Goal: Complete application form

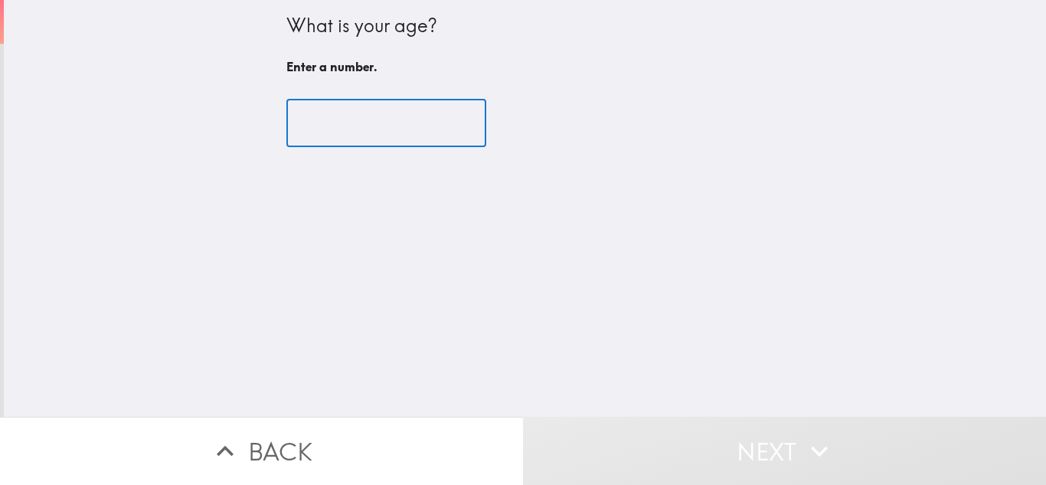
click at [375, 132] on input "number" at bounding box center [386, 123] width 200 height 47
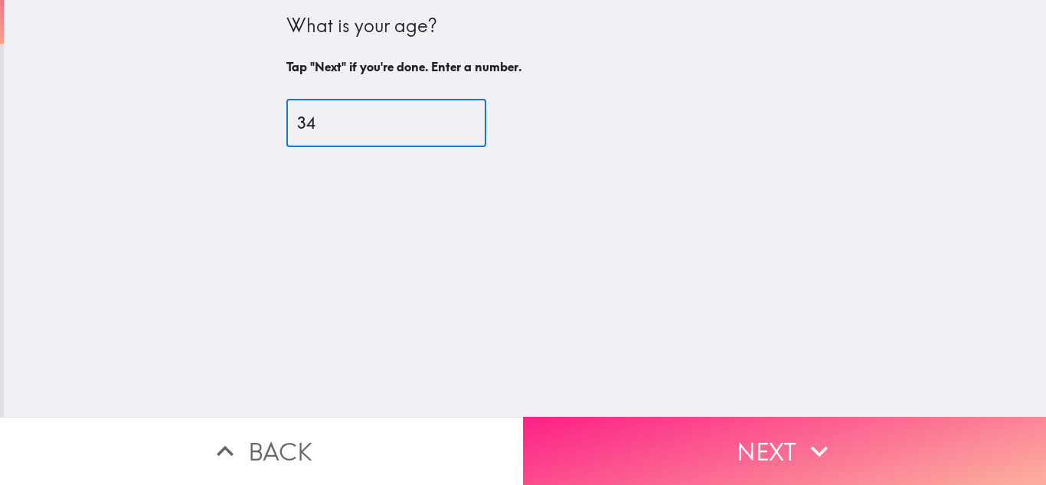
type input "34"
click at [807, 434] on icon "button" at bounding box center [819, 451] width 34 height 34
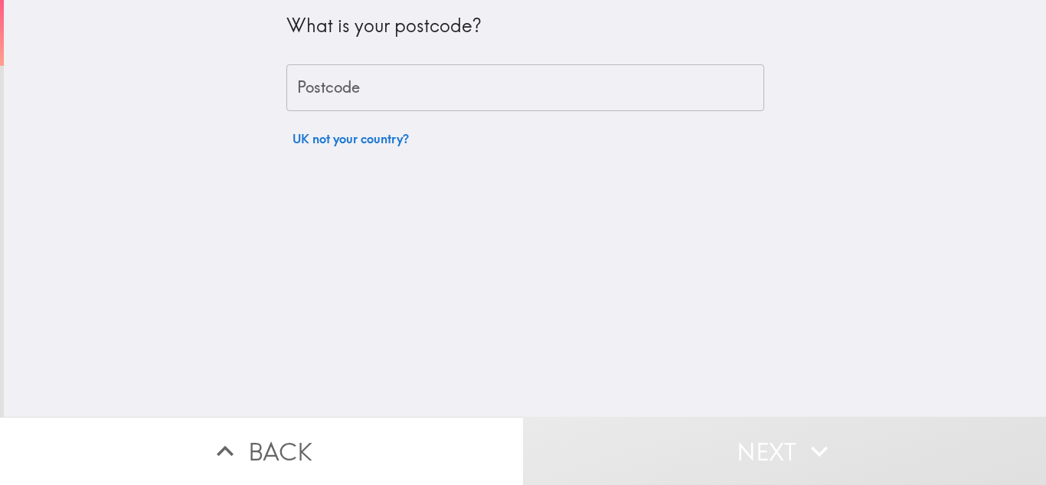
click at [376, 77] on input "Postcode" at bounding box center [525, 87] width 478 height 47
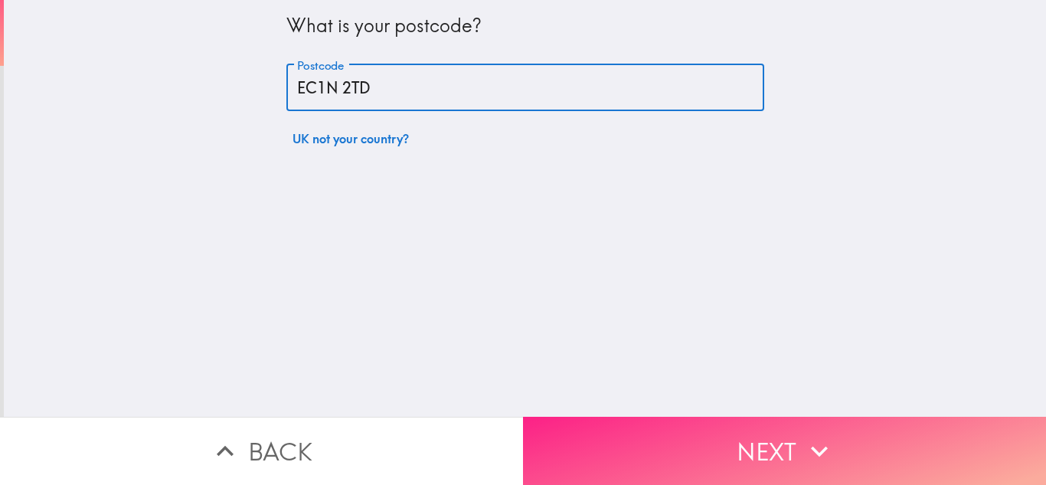
type input "EC1N 2TD"
click at [719, 425] on button "Next" at bounding box center [784, 450] width 523 height 68
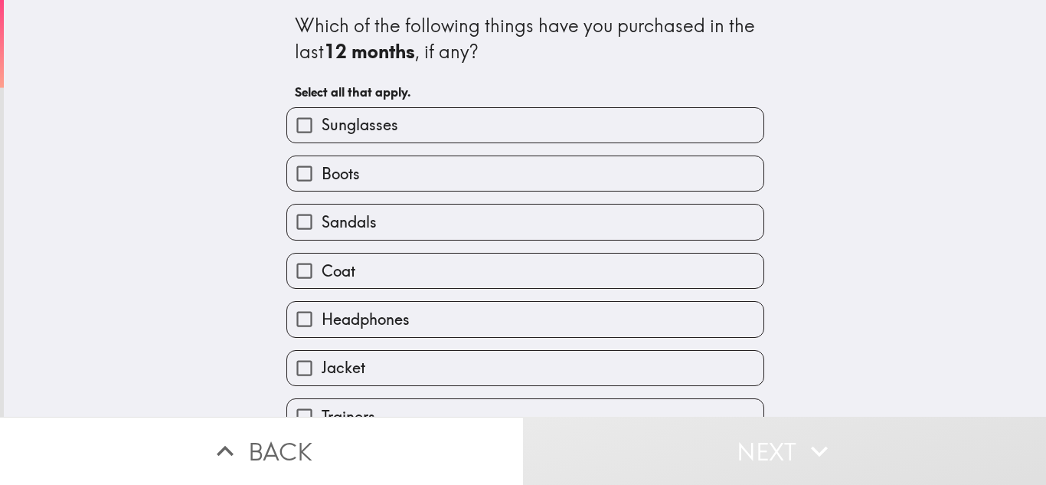
click at [474, 139] on label "Sunglasses" at bounding box center [525, 125] width 476 height 34
click at [322, 139] on input "Sunglasses" at bounding box center [304, 125] width 34 height 34
checkbox input "true"
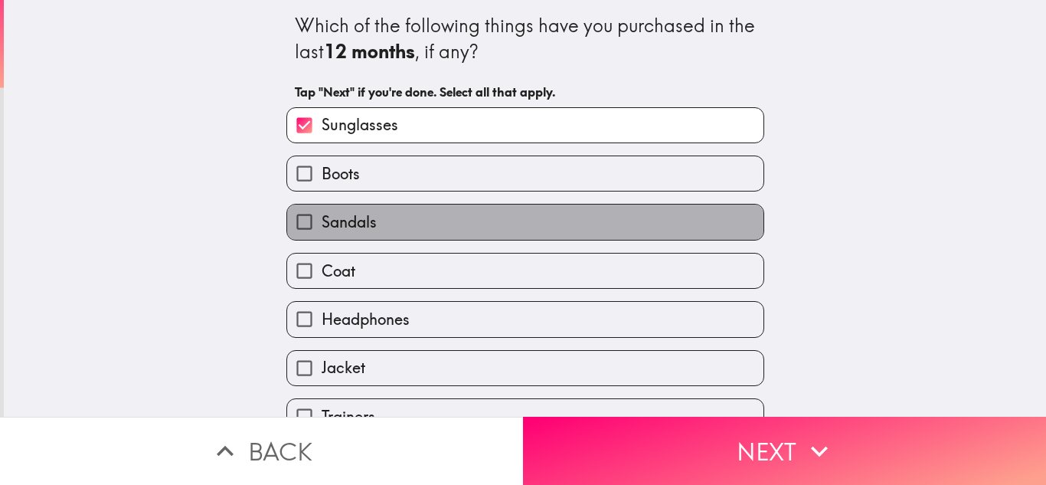
click at [461, 218] on label "Sandals" at bounding box center [525, 221] width 476 height 34
click at [322, 218] on input "Sandals" at bounding box center [304, 221] width 34 height 34
checkbox input "true"
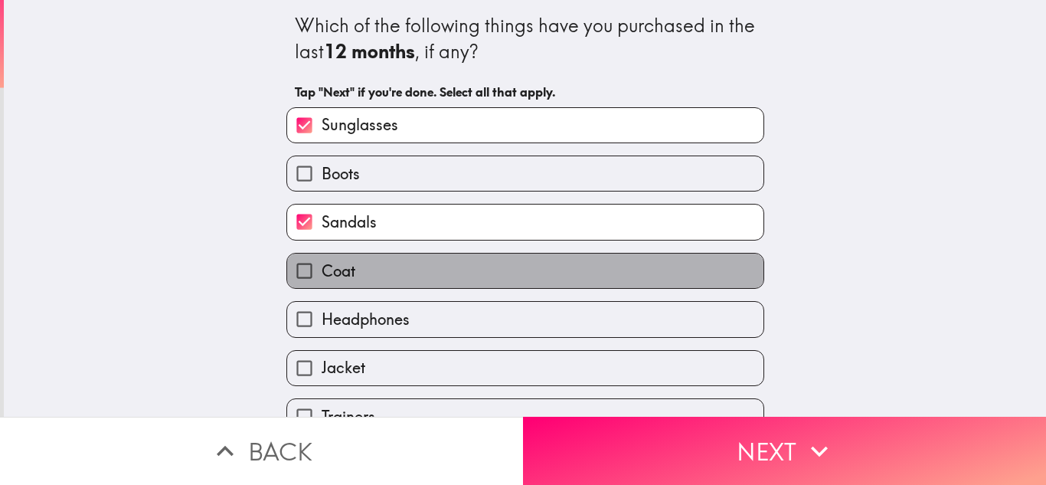
click at [449, 266] on label "Coat" at bounding box center [525, 270] width 476 height 34
click at [322, 266] on input "Coat" at bounding box center [304, 270] width 34 height 34
checkbox input "true"
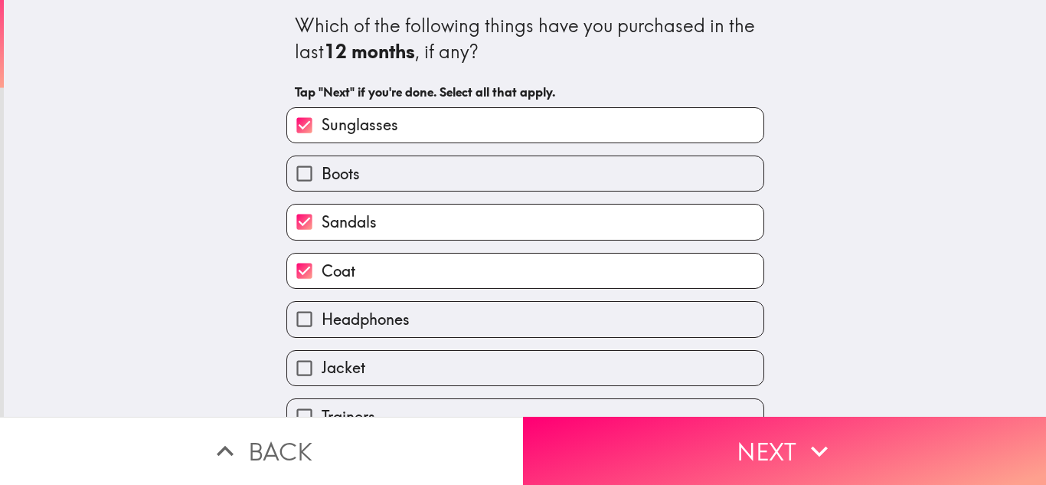
click at [442, 317] on label "Headphones" at bounding box center [525, 319] width 476 height 34
click at [322, 317] on input "Headphones" at bounding box center [304, 319] width 34 height 34
checkbox input "true"
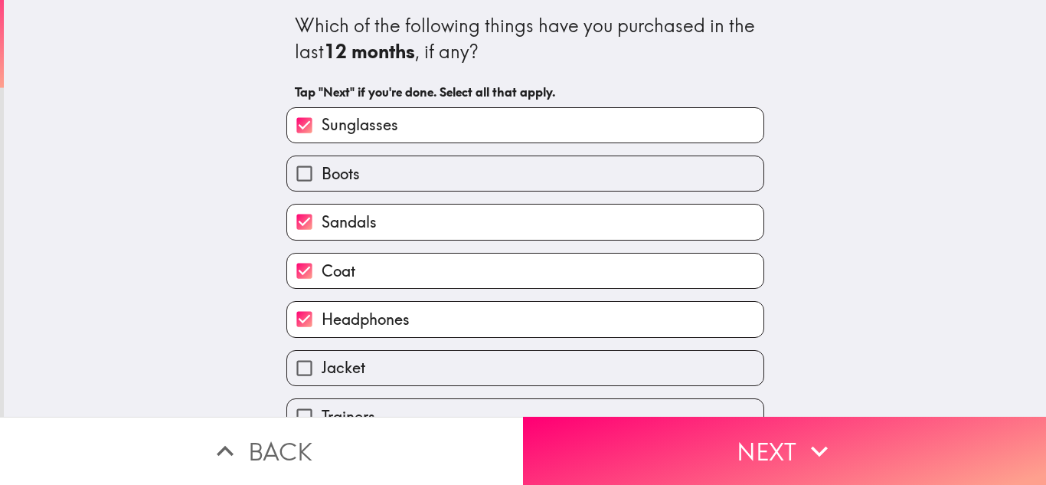
click at [436, 354] on label "Jacket" at bounding box center [525, 368] width 476 height 34
click at [322, 354] on input "Jacket" at bounding box center [304, 368] width 34 height 34
checkbox input "true"
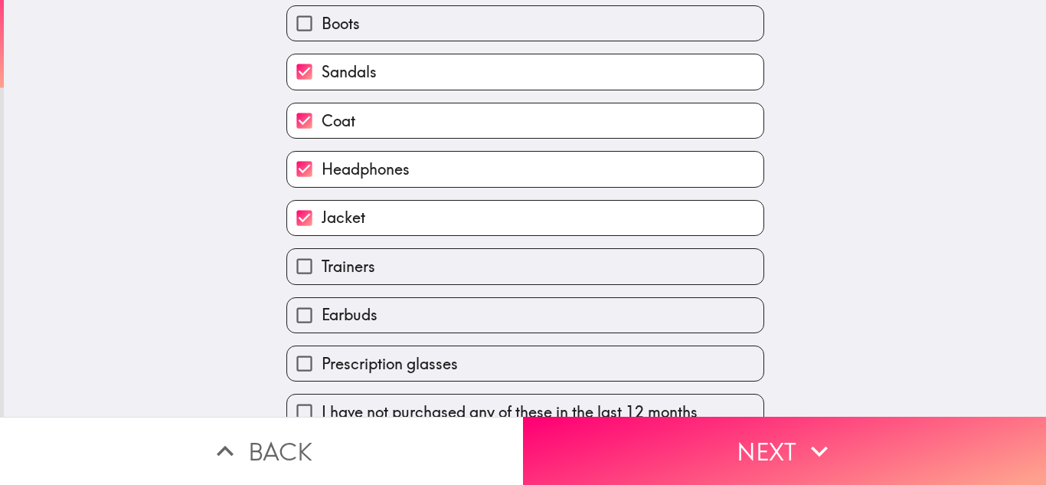
scroll to position [153, 0]
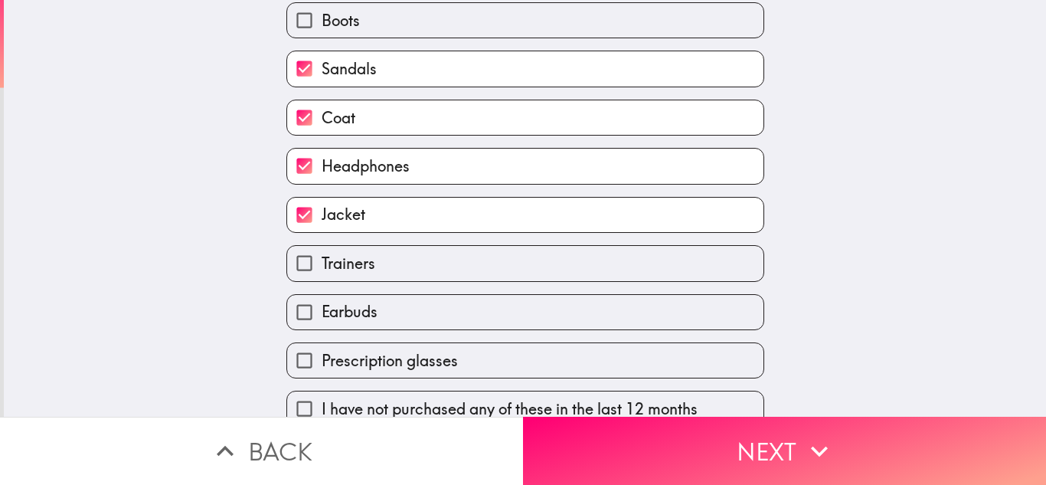
click at [433, 318] on label "Earbuds" at bounding box center [525, 312] width 476 height 34
click at [322, 318] on input "Earbuds" at bounding box center [304, 312] width 34 height 34
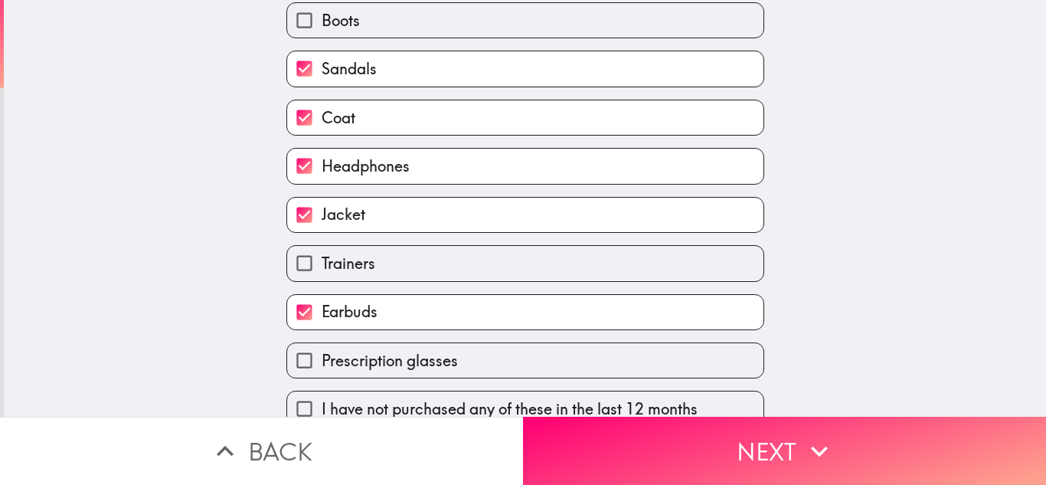
click at [433, 318] on label "Earbuds" at bounding box center [525, 312] width 476 height 34
click at [322, 318] on input "Earbuds" at bounding box center [304, 312] width 34 height 34
checkbox input "false"
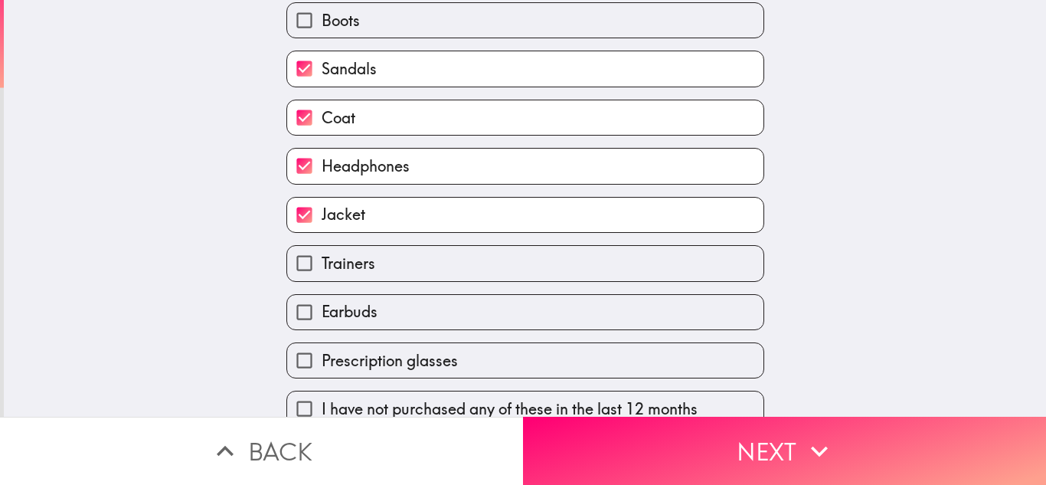
scroll to position [175, 0]
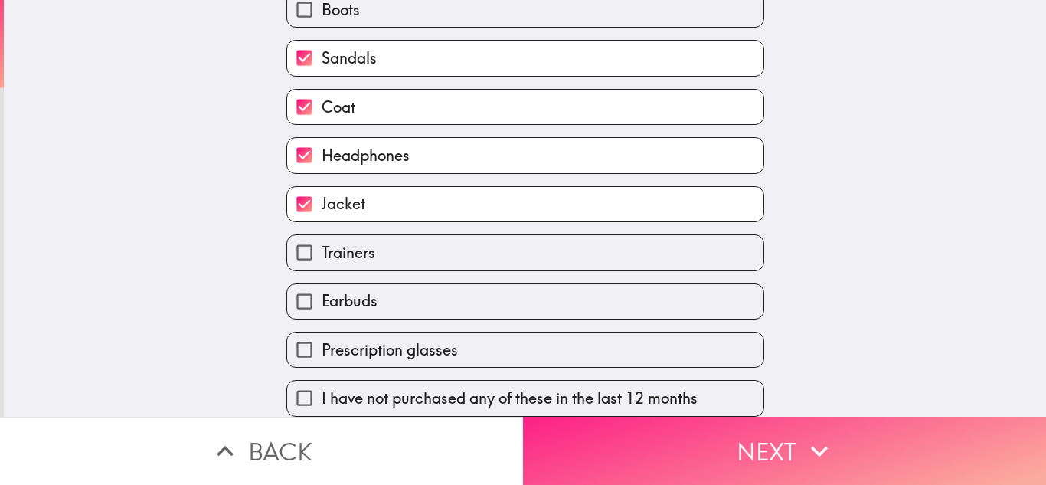
click at [738, 430] on button "Next" at bounding box center [784, 450] width 523 height 68
